Goal: Information Seeking & Learning: Learn about a topic

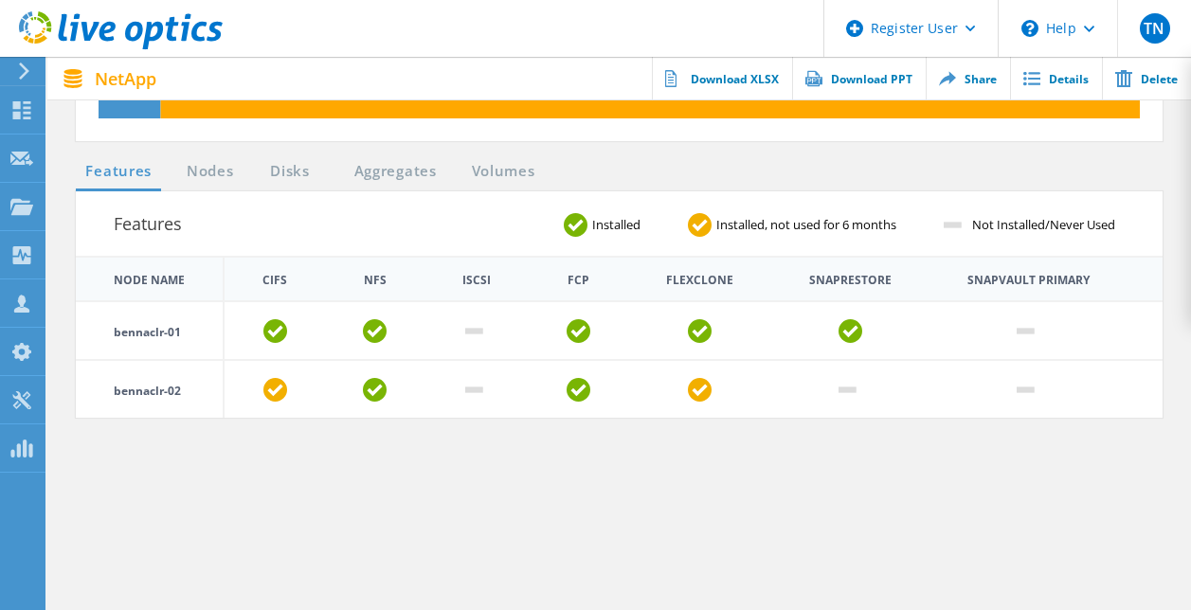
scroll to position [772, 0]
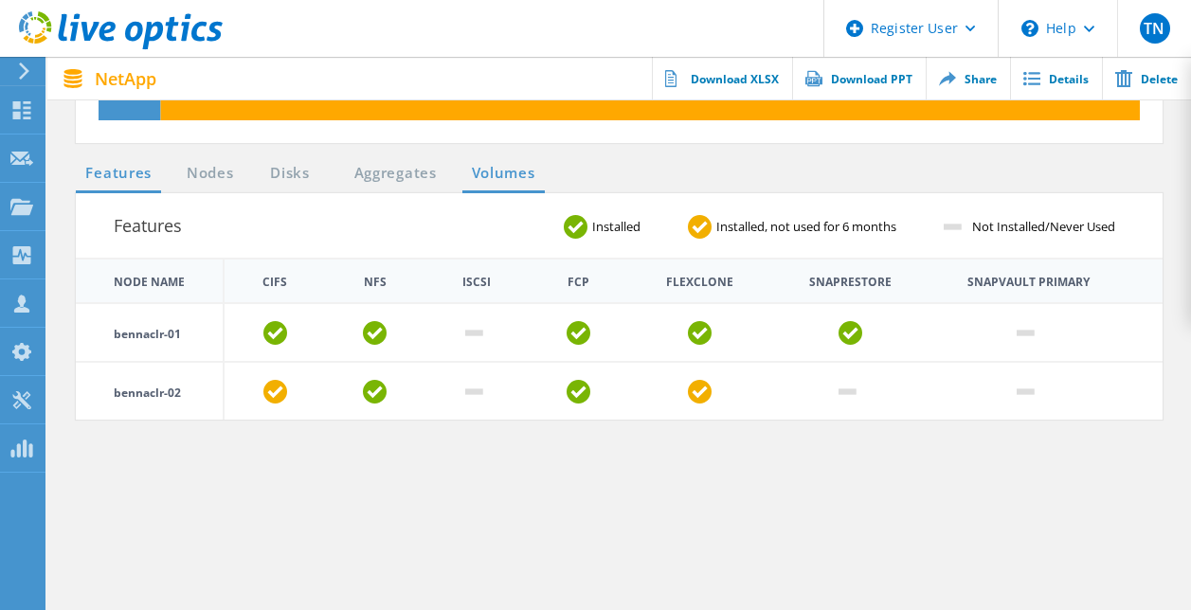
click at [492, 177] on link "Volumes" at bounding box center [503, 174] width 82 height 24
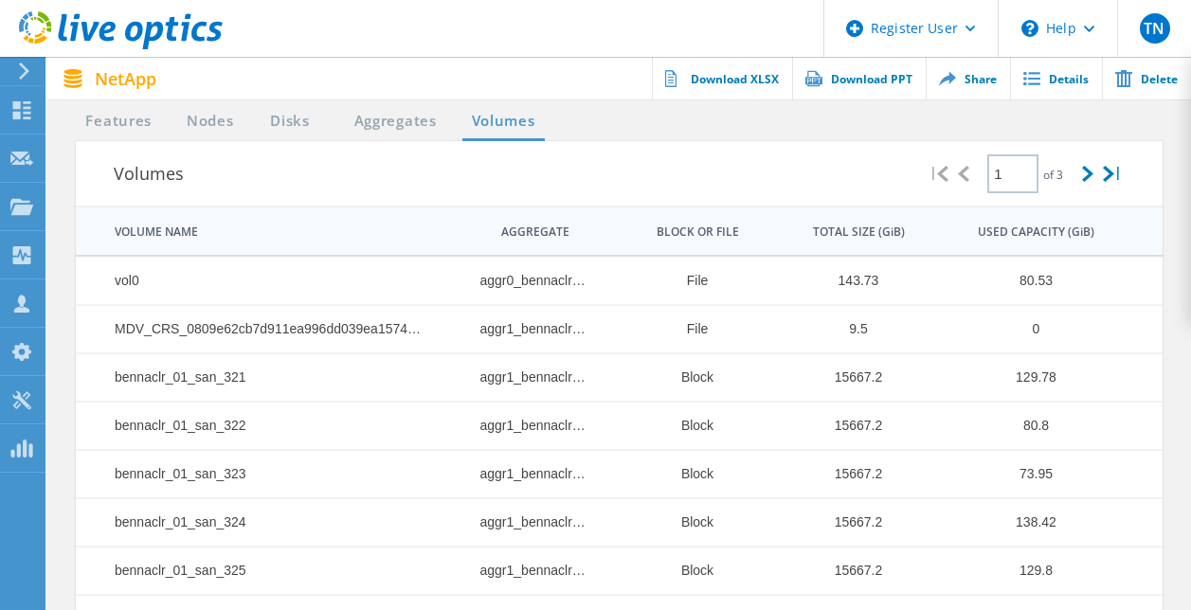
scroll to position [820, 0]
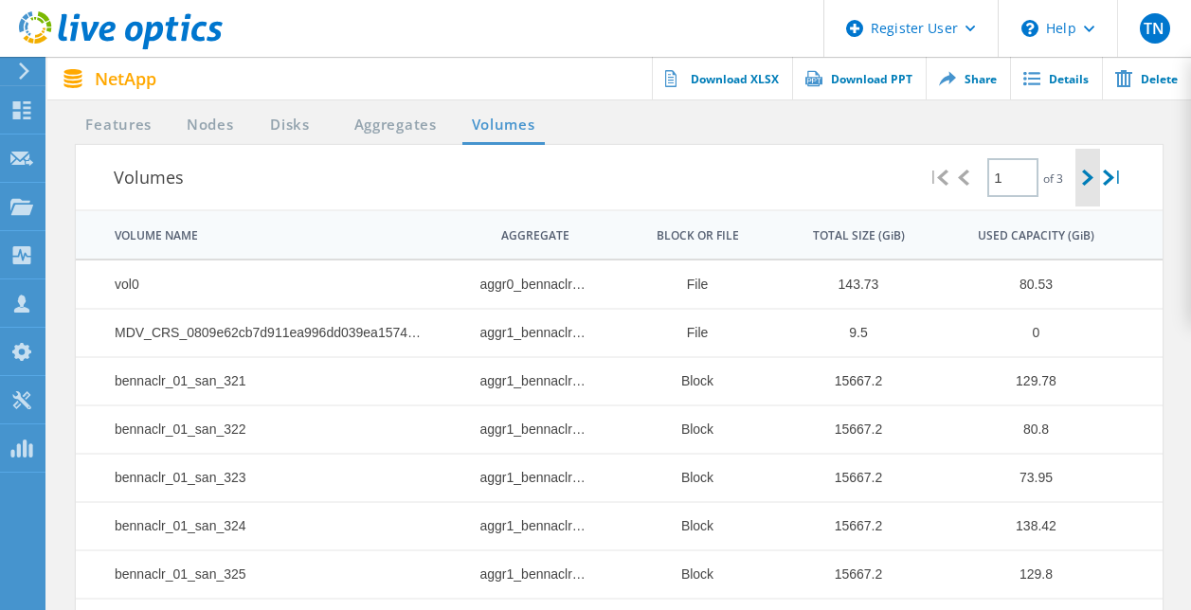
click at [1085, 179] on icon at bounding box center [1087, 178] width 11 height 16
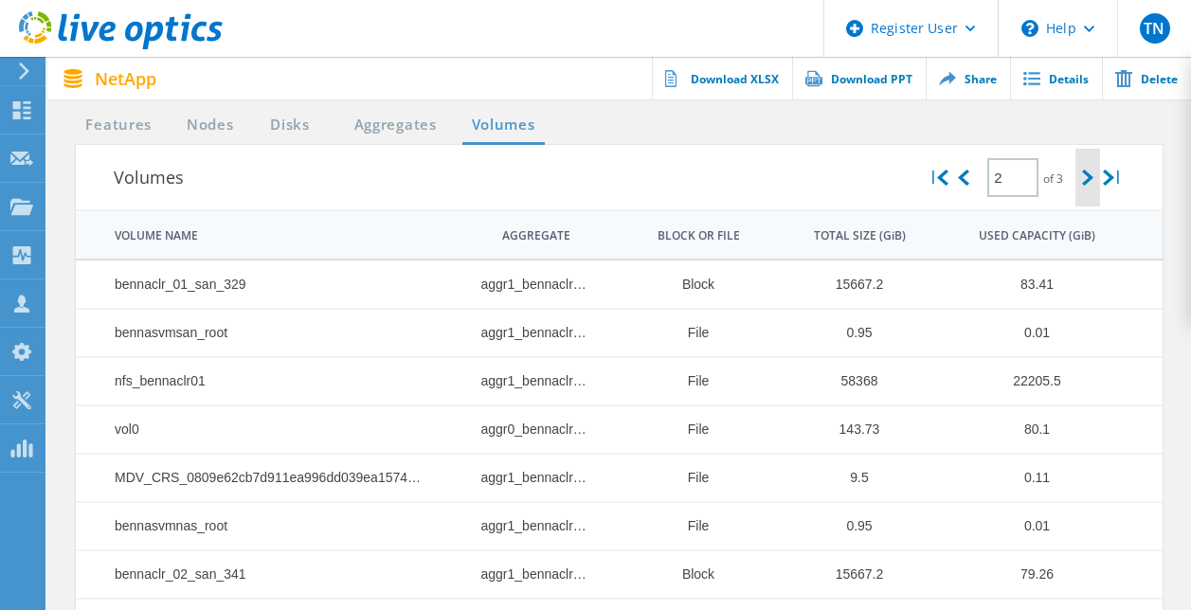
click at [1085, 179] on icon at bounding box center [1087, 178] width 11 height 16
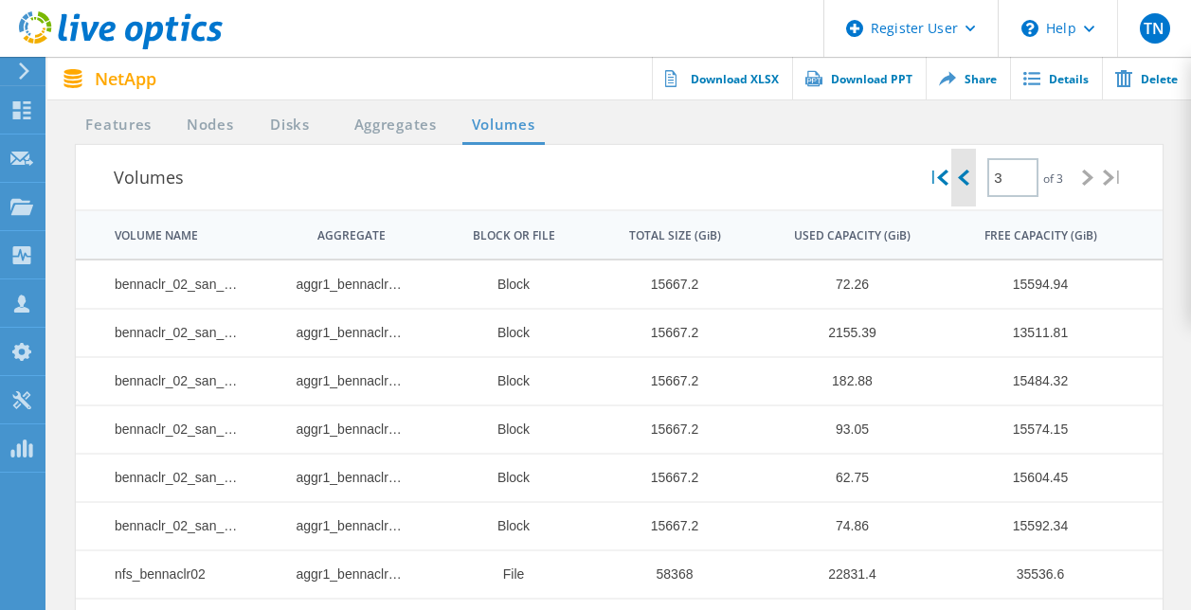
click at [958, 177] on icon at bounding box center [963, 178] width 11 height 16
type input "2"
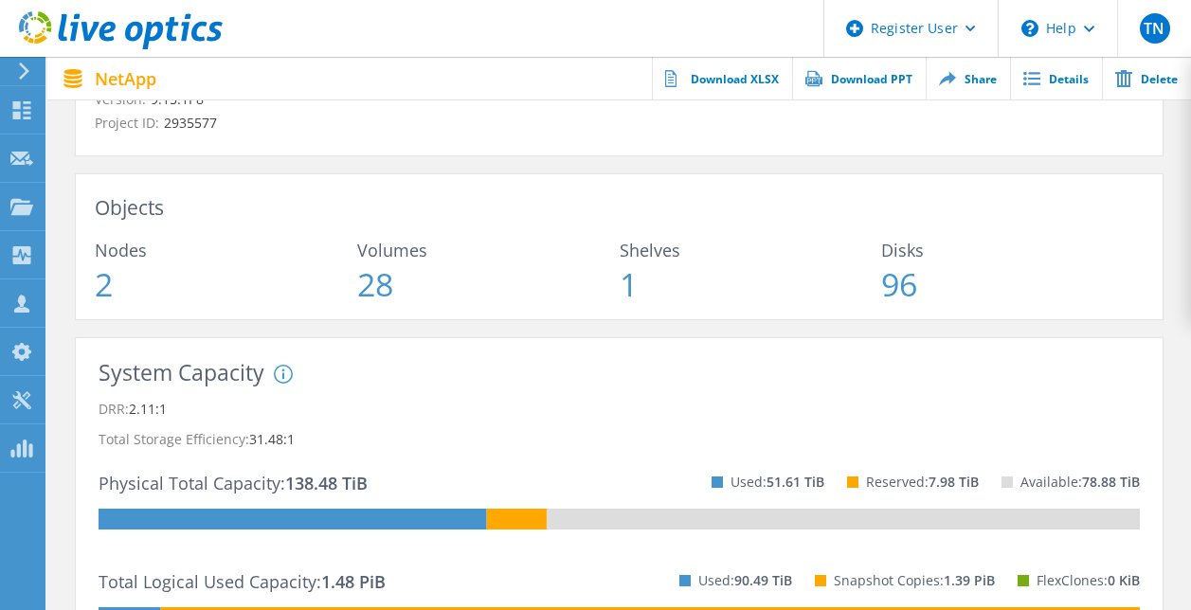
scroll to position [0, 0]
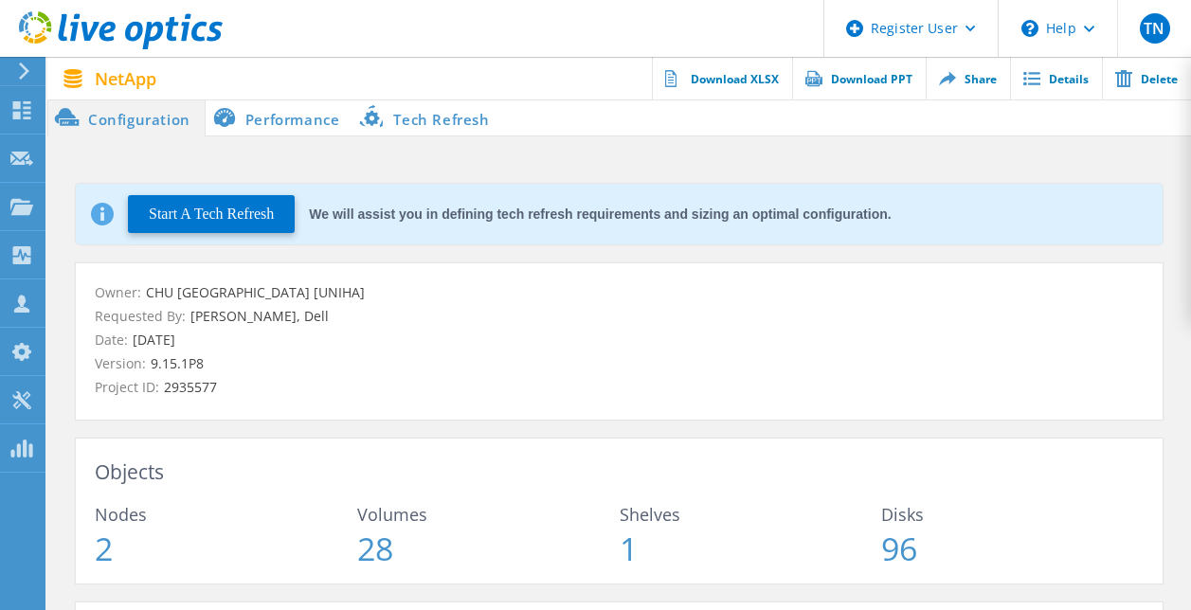
click at [446, 316] on p "Requested By: [PERSON_NAME], Dell" at bounding box center [619, 316] width 1049 height 21
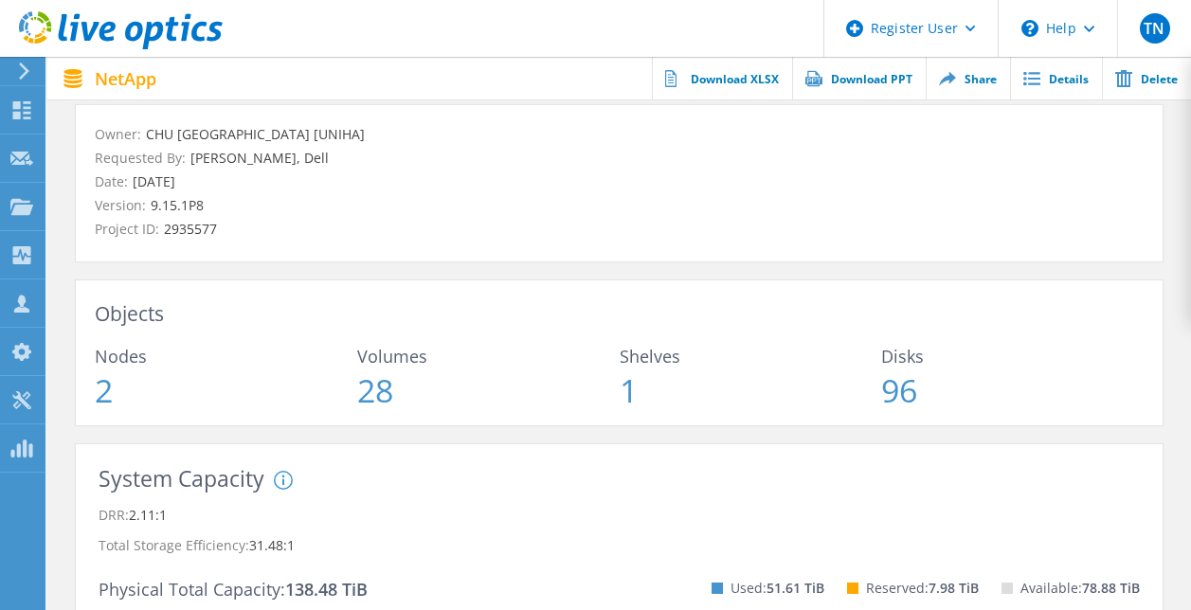
scroll to position [159, 0]
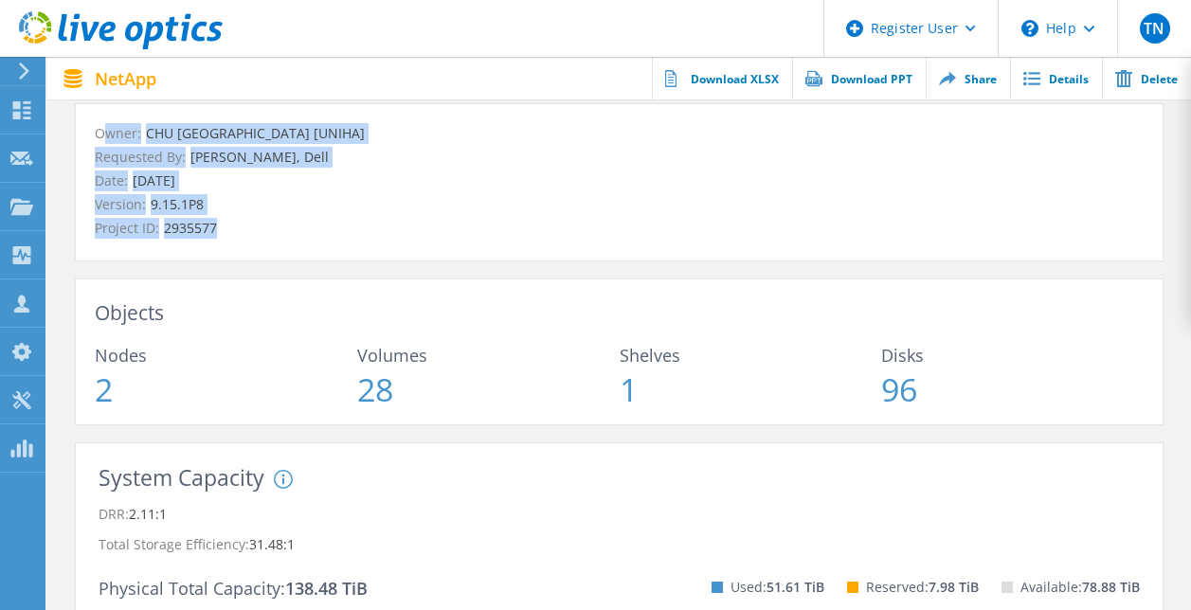
drag, startPoint x: 231, startPoint y: 230, endPoint x: 85, endPoint y: 136, distance: 173.4
click at [85, 136] on div "Owner: [PERSON_NAME][GEOGRAPHIC_DATA] [UNIHA] Requested By: [PERSON_NAME], Dell…" at bounding box center [619, 182] width 1087 height 156
drag, startPoint x: 85, startPoint y: 136, endPoint x: 303, endPoint y: 201, distance: 227.2
click at [303, 201] on p "Version: 9.15.1P8" at bounding box center [619, 204] width 1049 height 21
drag, startPoint x: 234, startPoint y: 236, endPoint x: 84, endPoint y: 138, distance: 178.7
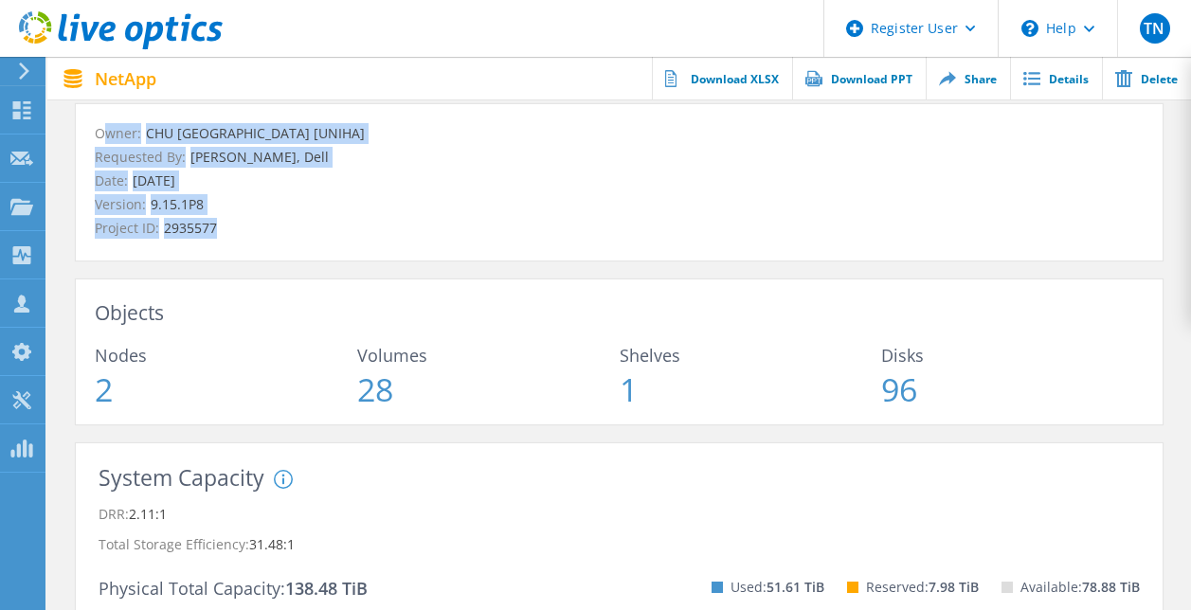
click at [84, 138] on div "Owner: [PERSON_NAME][GEOGRAPHIC_DATA] [UNIHA] Requested By: [PERSON_NAME], Dell…" at bounding box center [619, 182] width 1087 height 156
drag, startPoint x: 84, startPoint y: 138, endPoint x: 277, endPoint y: 226, distance: 211.5
click at [277, 226] on p "Project ID: 2935577" at bounding box center [619, 228] width 1049 height 21
click at [235, 238] on p "Project ID: 2935577" at bounding box center [619, 228] width 1049 height 21
drag, startPoint x: 235, startPoint y: 238, endPoint x: 82, endPoint y: 130, distance: 186.9
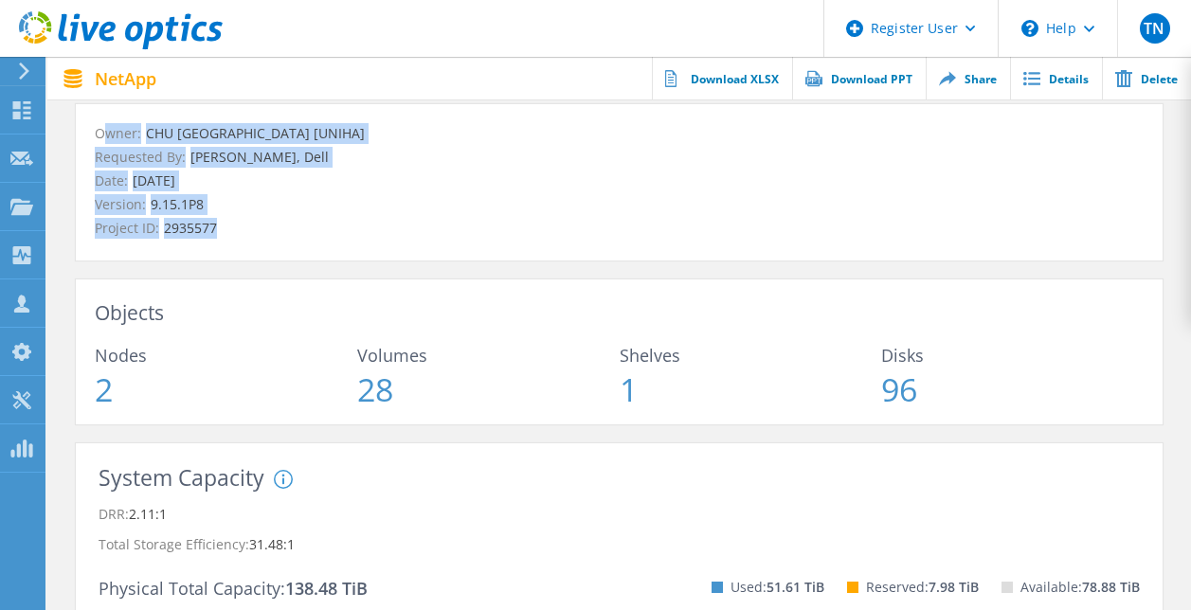
click at [82, 130] on div "Owner: [PERSON_NAME][GEOGRAPHIC_DATA] [UNIHA] Requested By: [PERSON_NAME], Dell…" at bounding box center [619, 182] width 1087 height 156
drag, startPoint x: 82, startPoint y: 130, endPoint x: 250, endPoint y: 236, distance: 198.4
click at [250, 236] on p "Project ID: 2935577" at bounding box center [619, 228] width 1049 height 21
click at [258, 233] on p "Project ID: 2935577" at bounding box center [619, 228] width 1049 height 21
drag, startPoint x: 234, startPoint y: 225, endPoint x: 96, endPoint y: 129, distance: 168.2
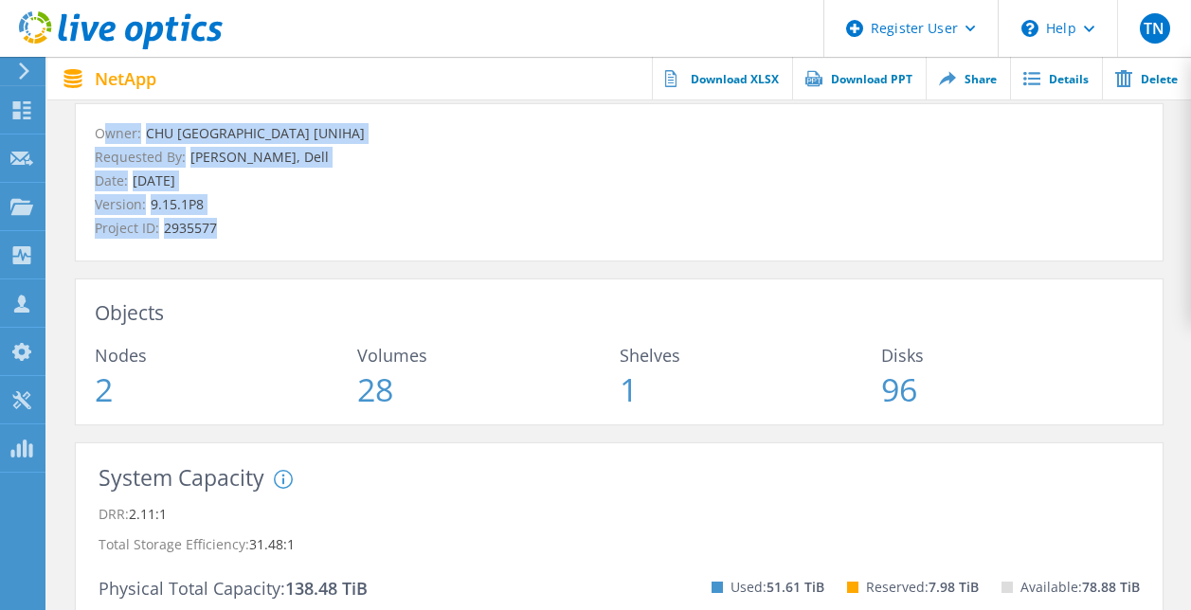
click at [96, 129] on div "Owner: [PERSON_NAME][GEOGRAPHIC_DATA] [UNIHA] Requested By: [PERSON_NAME], Dell…" at bounding box center [619, 181] width 1049 height 116
drag, startPoint x: 96, startPoint y: 129, endPoint x: 290, endPoint y: 212, distance: 211.4
click at [290, 212] on p "Version: 9.15.1P8" at bounding box center [619, 204] width 1049 height 21
click at [303, 222] on p "Project ID: 2935577" at bounding box center [619, 228] width 1049 height 21
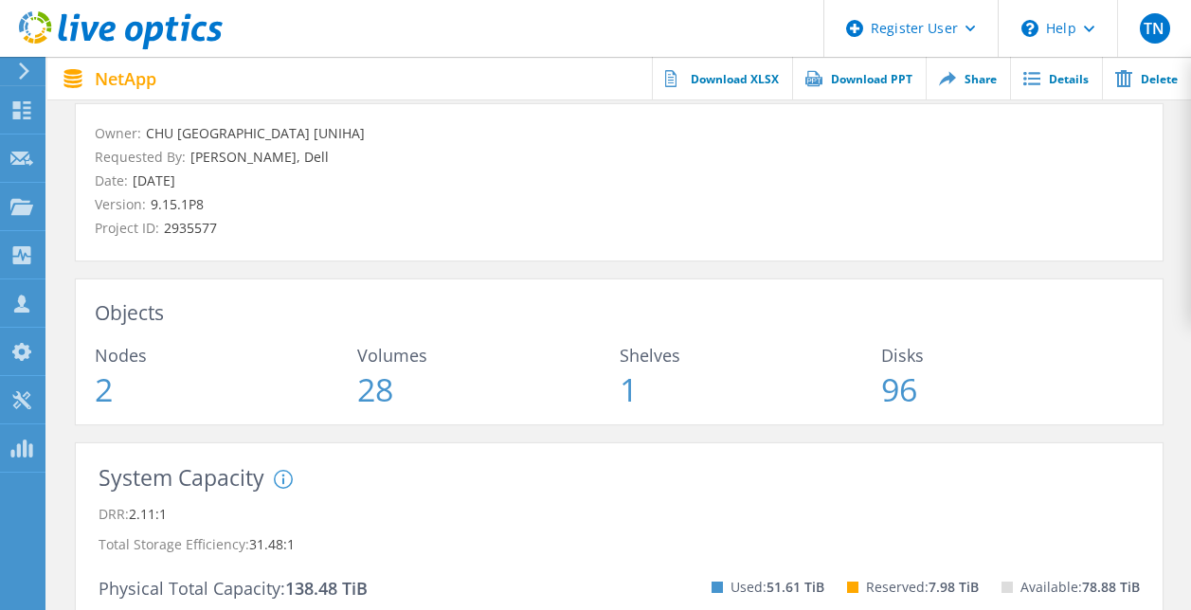
click at [268, 204] on p "Version: 9.15.1P8" at bounding box center [619, 204] width 1049 height 21
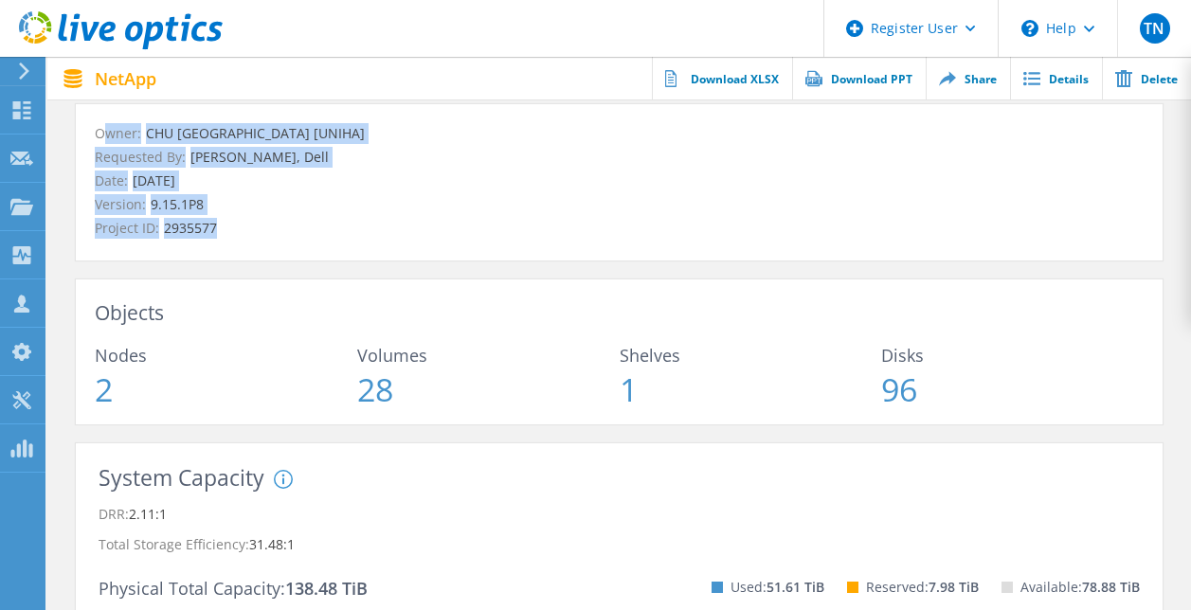
drag, startPoint x: 225, startPoint y: 225, endPoint x: 97, endPoint y: 125, distance: 162.0
click at [97, 125] on div "Owner: [PERSON_NAME][GEOGRAPHIC_DATA] [UNIHA] Requested By: [PERSON_NAME], Dell…" at bounding box center [619, 181] width 1049 height 116
drag, startPoint x: 97, startPoint y: 125, endPoint x: 264, endPoint y: 209, distance: 187.7
click at [264, 209] on p "Version: 9.15.1P8" at bounding box center [619, 204] width 1049 height 21
click at [226, 222] on p "Project ID: 2935577" at bounding box center [619, 228] width 1049 height 21
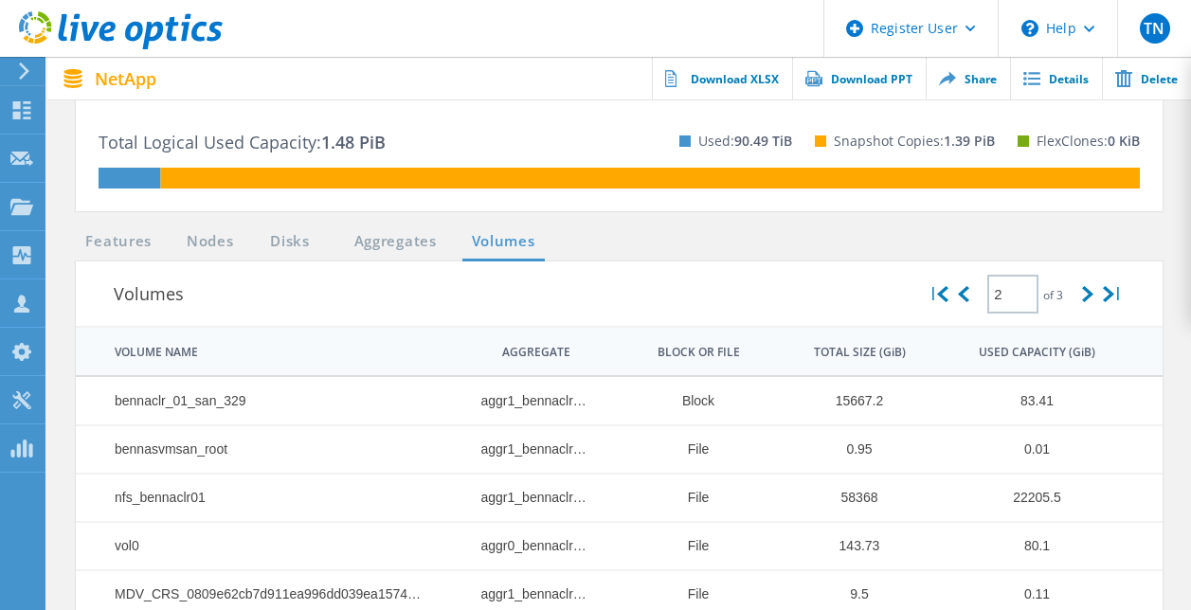
scroll to position [705, 0]
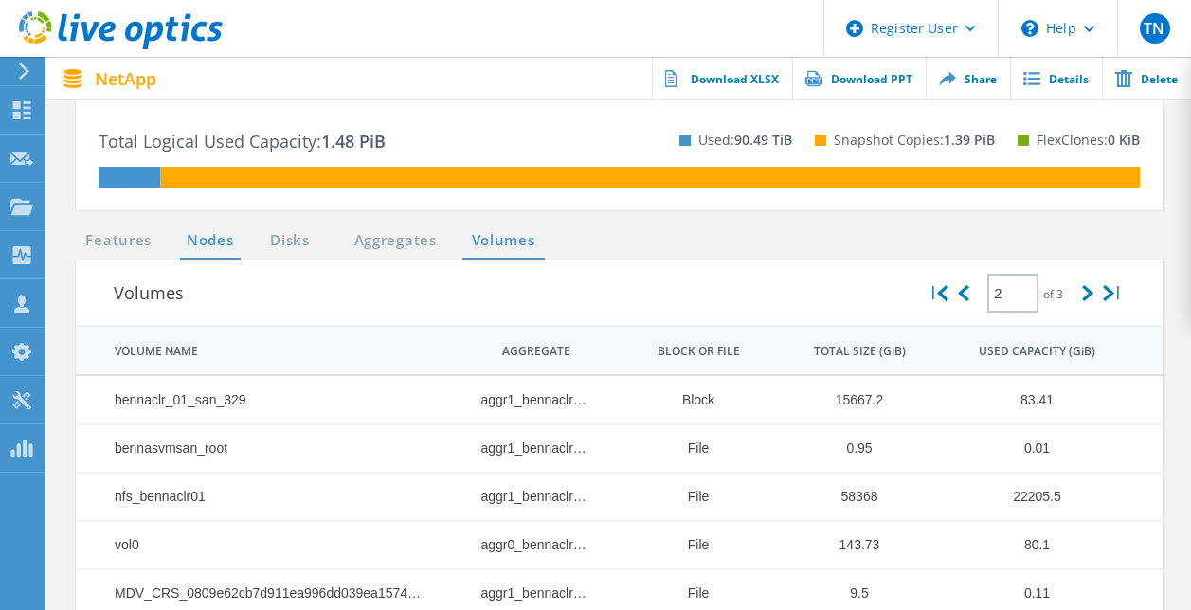
click at [211, 244] on link "Nodes" at bounding box center [210, 241] width 61 height 24
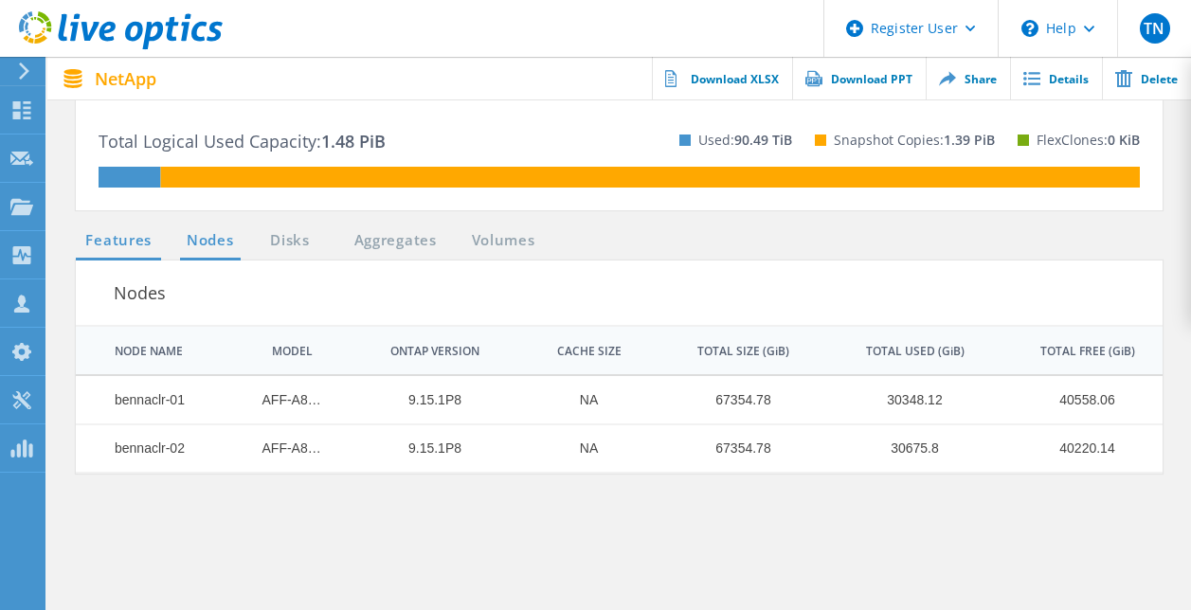
click at [145, 240] on link "Features" at bounding box center [118, 241] width 85 height 24
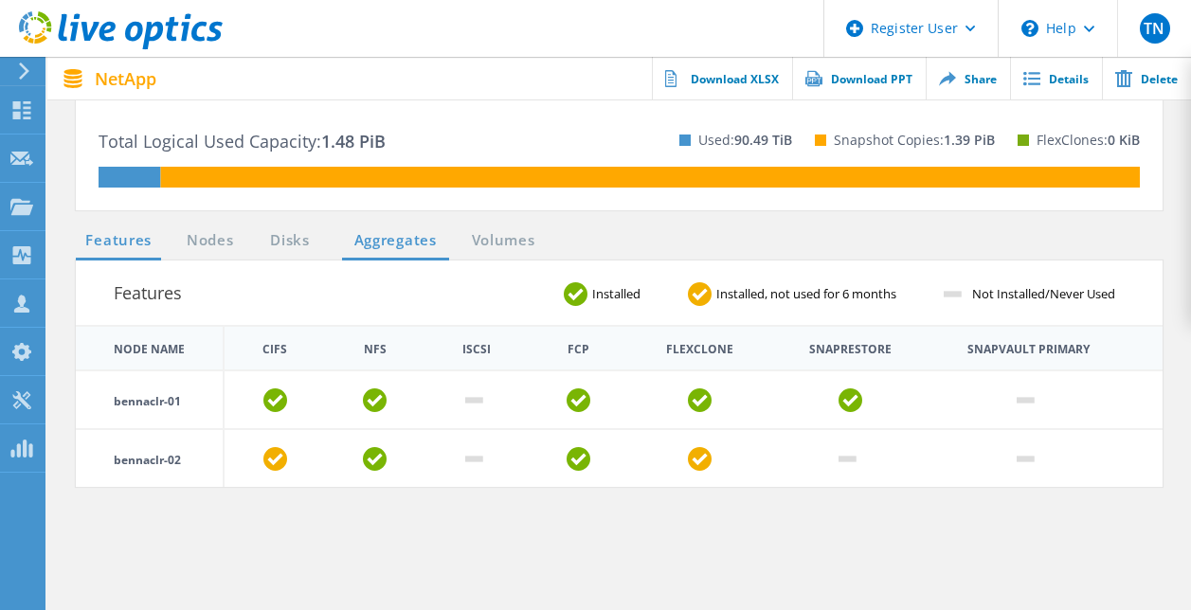
click at [403, 241] on link "Aggregates" at bounding box center [395, 241] width 107 height 24
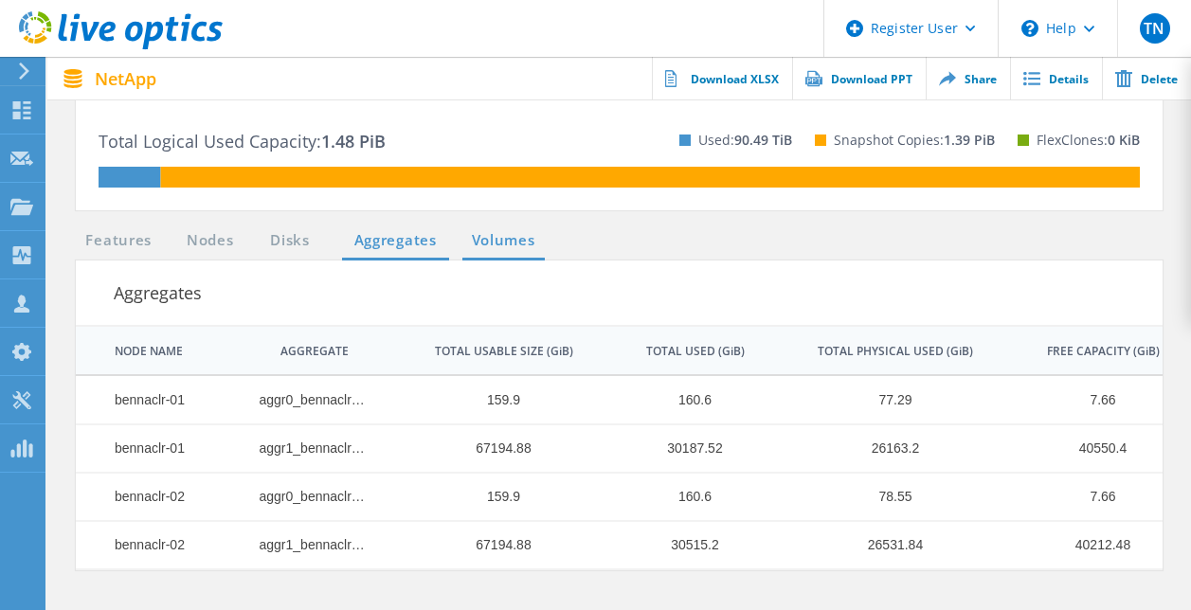
click at [499, 240] on link "Volumes" at bounding box center [503, 241] width 82 height 24
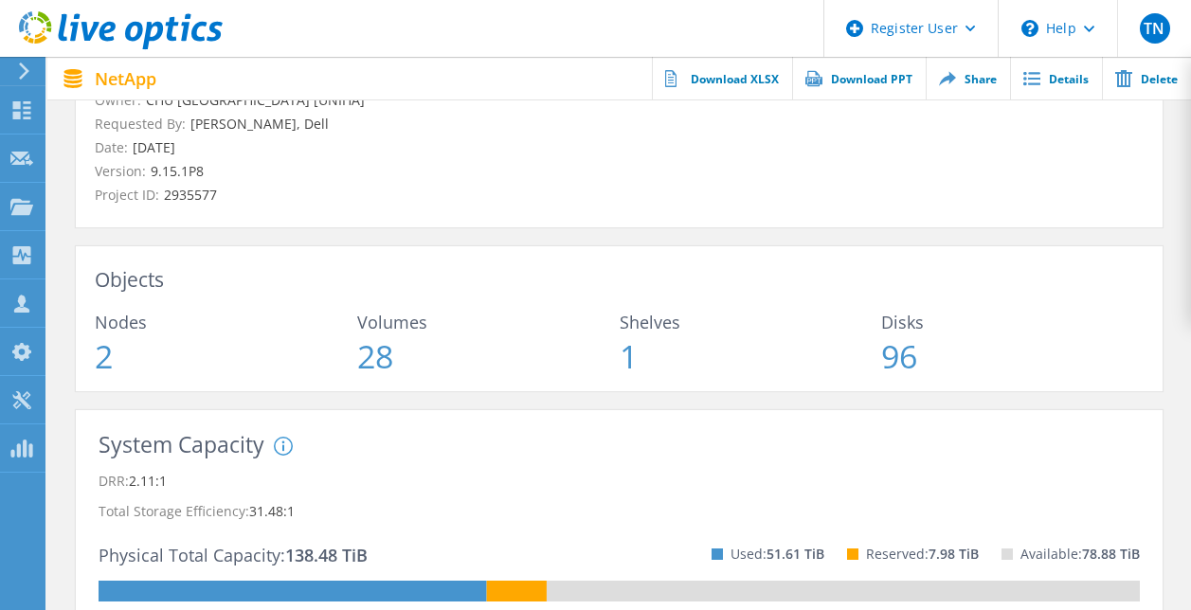
scroll to position [0, 0]
